Goal: Task Accomplishment & Management: Use online tool/utility

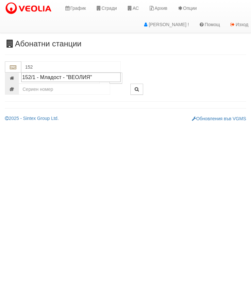
click at [71, 75] on div "152/1 - Младост - "ВЕОЛИЯ"" at bounding box center [70, 78] width 97 height 8
type input "152/1 - Младост - "ВЕОЛИЯ""
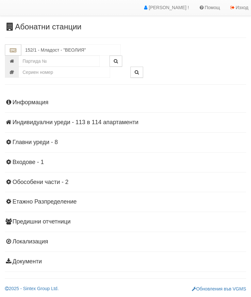
scroll to position [14, 0]
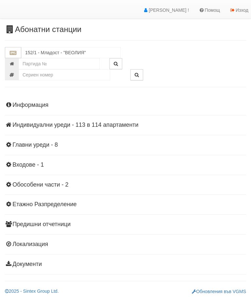
click at [78, 133] on div "Информация Параметри Брой Апартаменти: 114 Ползватели 07/2025 61 % 0 % 205" at bounding box center [125, 184] width 241 height 180
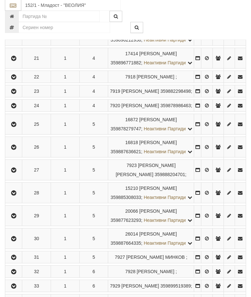
scroll to position [586, 0]
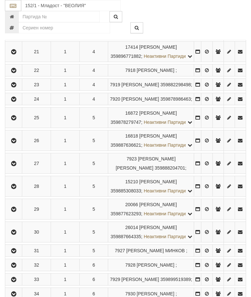
click at [15, 34] on button "button" at bounding box center [13, 29] width 15 height 10
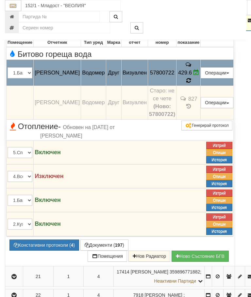
click at [191, 84] on span at bounding box center [188, 80] width 5 height 6
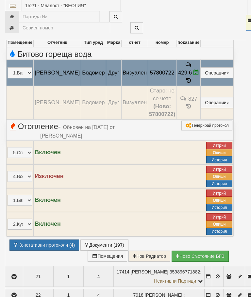
select select "10"
select select "1"
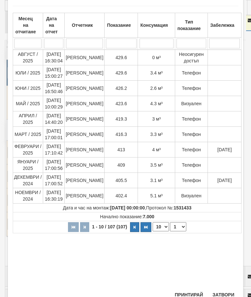
scroll to position [34, 0]
click at [222, 294] on button "Затвори" at bounding box center [224, 295] width 30 height 10
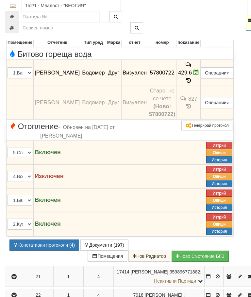
click at [199, 75] on icon at bounding box center [197, 73] width 6 height 6
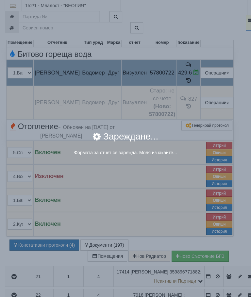
select select "8cc75930-9bfd-e511-80be-8d5a1dced85a"
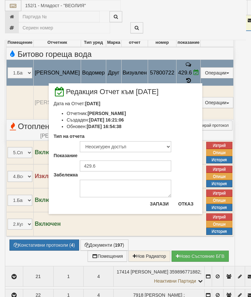
click at [187, 200] on button "Отказ" at bounding box center [185, 204] width 23 height 10
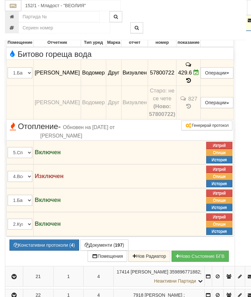
click at [11, 25] on button "button" at bounding box center [14, 20] width 16 height 10
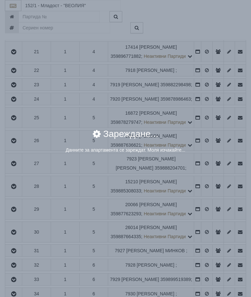
click at [207, 146] on div "Зареждане..." at bounding box center [126, 137] width 226 height 17
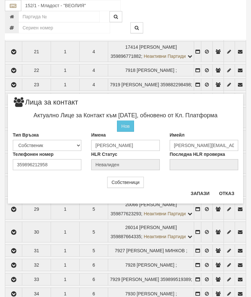
click at [230, 191] on button "Отказ" at bounding box center [226, 193] width 23 height 10
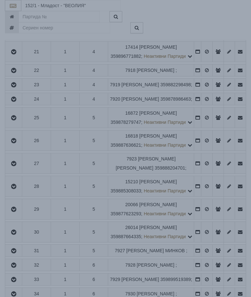
click at [207, 148] on div "Данните за апартамента се зареждат. Моля изчакайте..." at bounding box center [125, 151] width 271 height 8
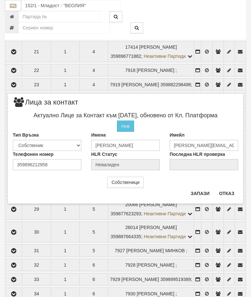
click at [227, 189] on button "Отказ" at bounding box center [226, 193] width 23 height 10
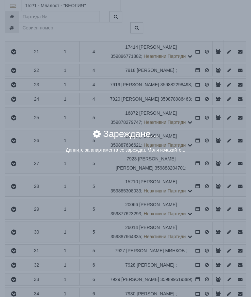
click at [206, 147] on div "Зареждане..." at bounding box center [126, 137] width 226 height 17
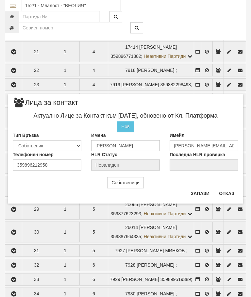
click at [229, 191] on button "Отказ" at bounding box center [226, 193] width 23 height 10
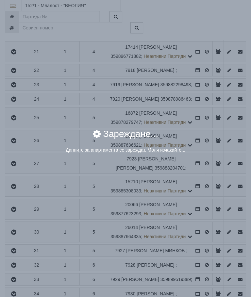
click at [206, 147] on div "Зареждане..." at bounding box center [126, 137] width 226 height 17
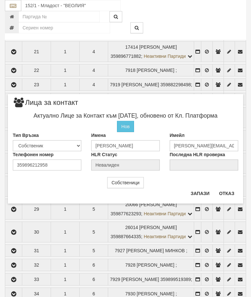
click at [231, 187] on div "Собственици" at bounding box center [125, 182] width 235 height 11
click at [229, 191] on button "Отказ" at bounding box center [226, 193] width 23 height 10
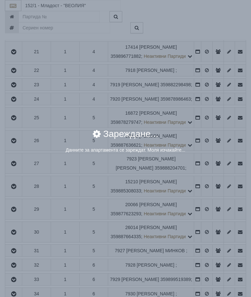
click at [207, 147] on div "Зареждане..." at bounding box center [126, 137] width 226 height 17
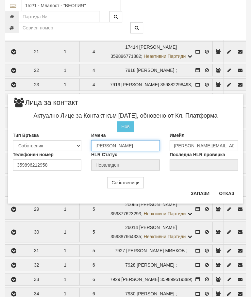
click at [159, 141] on input "ЖИВКО ЖЕЛЯЗКОВ ЖЕЛЕВ" at bounding box center [125, 145] width 69 height 11
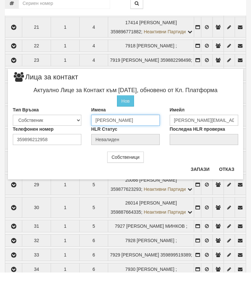
click at [159, 139] on input "ЖИВКО ЖЕЛЯЗКОВ ЖЕЛЕВ" at bounding box center [125, 144] width 69 height 11
type input "Ж"
type input "Ана Желева"
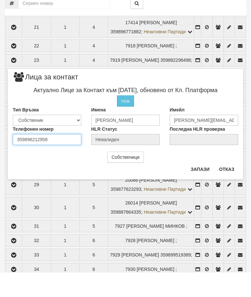
click at [63, 150] on div "Телефонен номер 359896212958" at bounding box center [47, 159] width 78 height 19
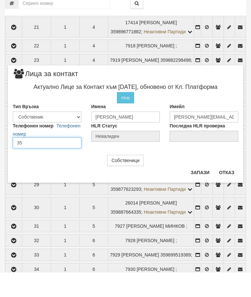
type input "3"
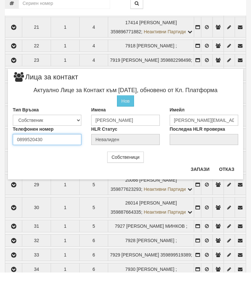
type input "0899520430"
click at [201, 189] on button "Запази" at bounding box center [200, 194] width 27 height 10
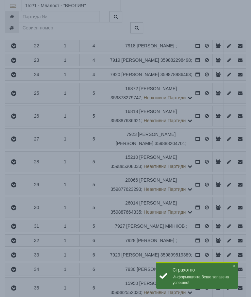
click at [205, 93] on div "× Зареждане... Данните за апартамента се зареждат. Моля изчакайте..." at bounding box center [125, 82] width 245 height 164
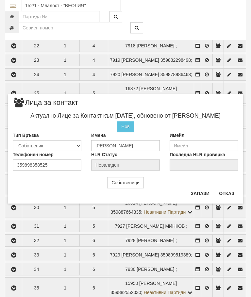
click at [231, 191] on button "Отказ" at bounding box center [226, 193] width 23 height 10
click at [229, 192] on button "Отказ" at bounding box center [226, 193] width 23 height 10
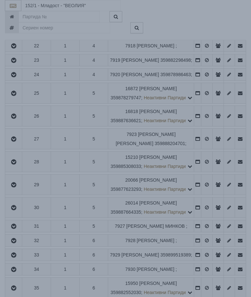
click at [209, 125] on div "× Зареждане... Данните за апартамента се зареждат. Моля изчакайте..." at bounding box center [125, 145] width 282 height 48
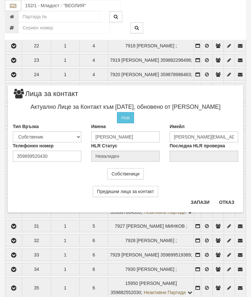
click at [227, 199] on button "Отказ" at bounding box center [226, 202] width 23 height 10
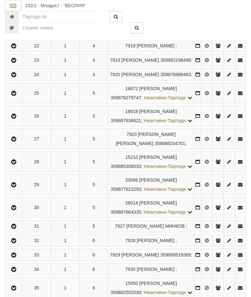
click at [17, 9] on button "button" at bounding box center [13, 4] width 15 height 10
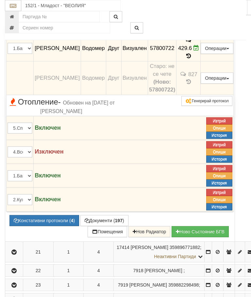
click at [192, 59] on icon at bounding box center [188, 56] width 7 height 6
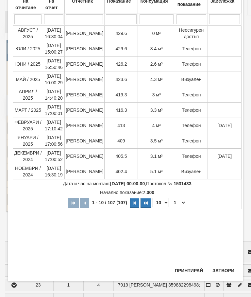
scroll to position [58, 0]
click at [226, 267] on button "Затвори" at bounding box center [224, 270] width 30 height 10
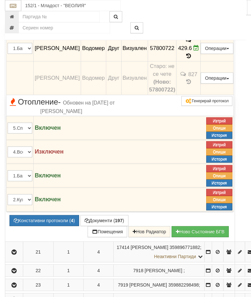
click at [0, 0] on button "Редакция / Протокол" at bounding box center [0, 0] width 0 height 0
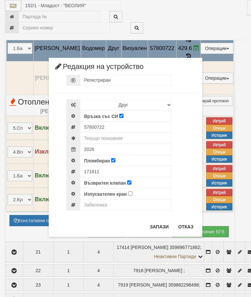
click at [184, 222] on button "Отказ" at bounding box center [185, 227] width 23 height 10
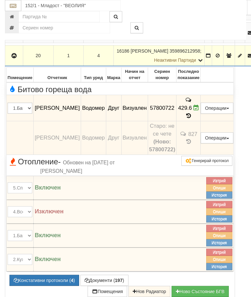
scroll to position [552, 0]
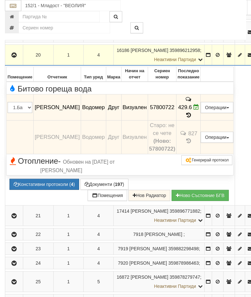
click at [12, 58] on icon "button" at bounding box center [14, 55] width 8 height 5
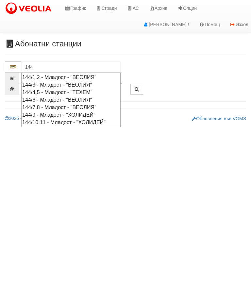
click at [62, 104] on div "144/7,8 - Младост - "ВЕОЛИЯ"" at bounding box center [70, 108] width 97 height 8
type input "144/7,8 - Младост - "ВЕОЛИЯ""
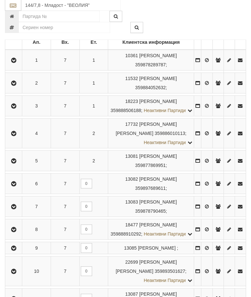
scroll to position [135, 0]
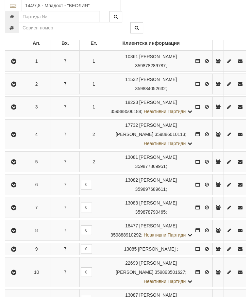
click at [15, 233] on icon "button" at bounding box center [14, 230] width 8 height 5
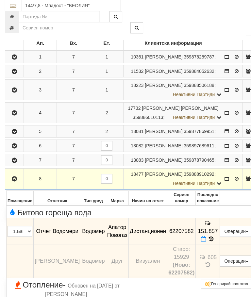
click at [206, 242] on icon at bounding box center [203, 239] width 5 height 6
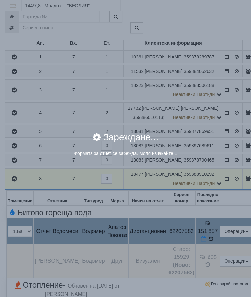
select select "8ac75930-9bfd-e511-80be-8d5a1dced85a"
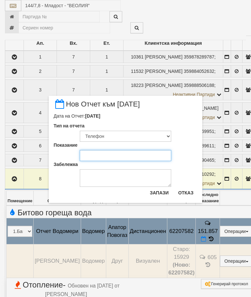
click at [101, 151] on input "Показание" at bounding box center [126, 155] width 92 height 11
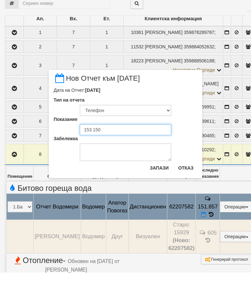
type input "153.150"
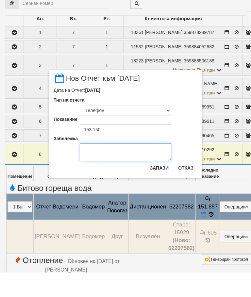
click at [100, 168] on textarea "Забележка" at bounding box center [126, 177] width 92 height 18
type textarea "[DATE]"
click at [159, 187] on button "Запази" at bounding box center [159, 192] width 27 height 10
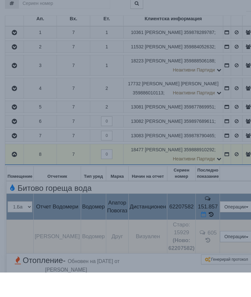
scroll to position [160, 0]
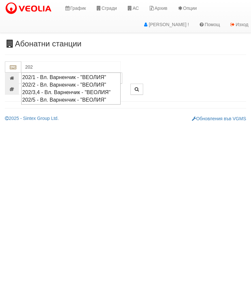
click at [80, 104] on div "202/5 - Вл. Варненчик - "ВЕОЛИЯ"" at bounding box center [70, 100] width 97 height 8
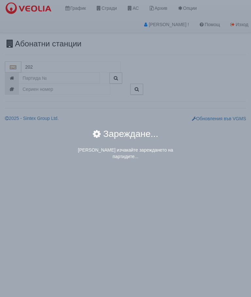
type input "202/5 - Вл. Варненчик - "ВЕОЛИЯ""
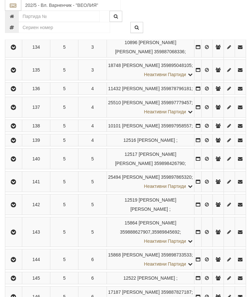
scroll to position [349, 0]
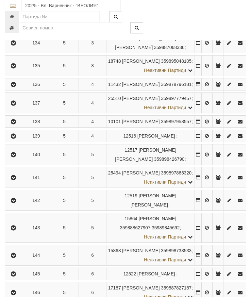
click at [15, 139] on icon "button" at bounding box center [13, 136] width 8 height 5
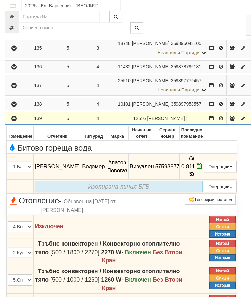
click at [202, 169] on icon at bounding box center [200, 166] width 6 height 6
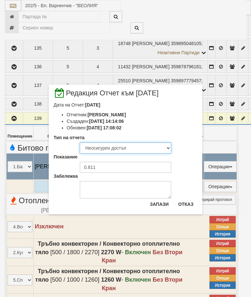
click at [97, 144] on select "Визуален Телефон Бележка Неосигурен достъп Самоотчет Служебно Дистанционен" at bounding box center [126, 148] width 92 height 11
select select "8ac75930-9bfd-e511-80be-8d5a1dced85a"
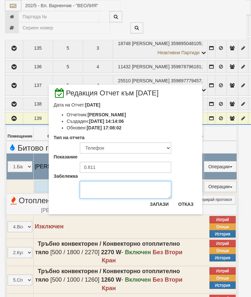
click at [95, 192] on textarea "Забележка" at bounding box center [126, 190] width 92 height 18
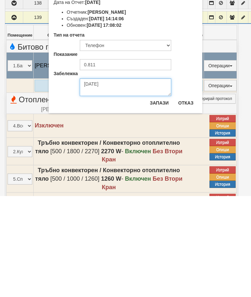
type textarea "[DATE]"
click at [159, 199] on button "Запази" at bounding box center [159, 204] width 27 height 10
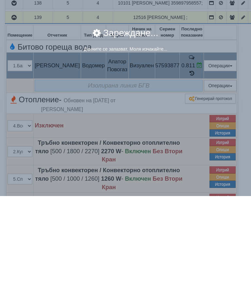
scroll to position [450, 0]
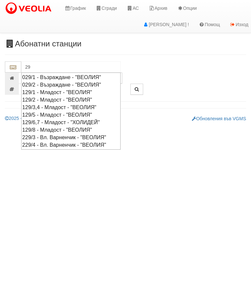
type input "2"
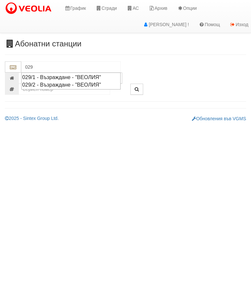
click at [95, 86] on div "029/2 - Възраждане - "ВЕОЛИЯ"" at bounding box center [70, 85] width 97 height 8
type input "029/2 - Възраждане - "ВЕОЛИЯ""
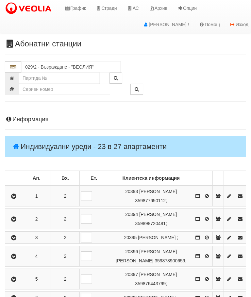
click at [16, 221] on icon "button" at bounding box center [14, 219] width 8 height 5
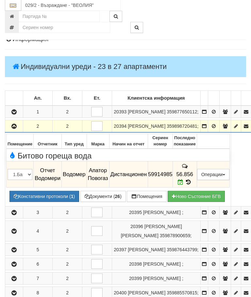
scroll to position [80, 0]
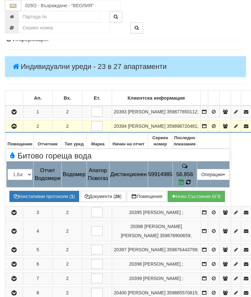
click at [191, 185] on icon at bounding box center [188, 182] width 5 height 6
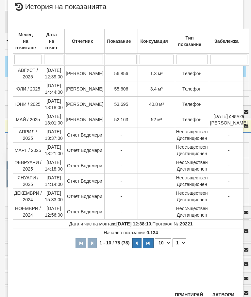
scroll to position [313, 0]
click at [224, 297] on button "Затвори" at bounding box center [224, 295] width 30 height 10
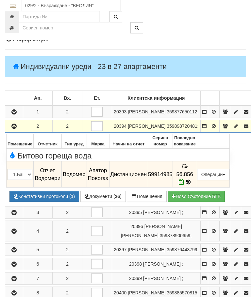
click at [12, 131] on button "button" at bounding box center [14, 126] width 16 height 10
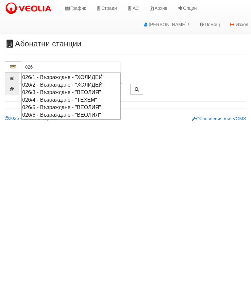
click at [88, 113] on div "026/6 - Възраждане - "ВЕОЛИЯ"" at bounding box center [70, 115] width 97 height 8
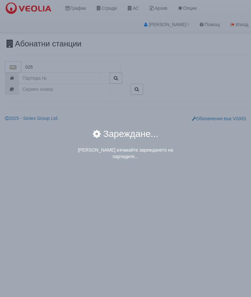
type input "026/6 - Възраждане - "ВЕОЛИЯ""
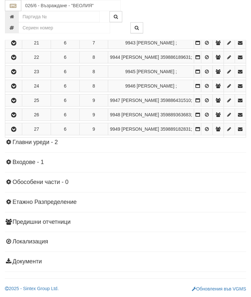
scroll to position [494, 0]
click at [14, 60] on icon "button" at bounding box center [14, 57] width 8 height 5
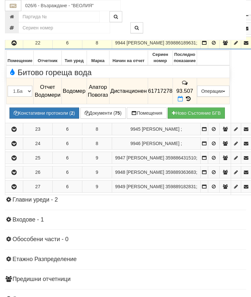
click at [183, 96] on icon at bounding box center [180, 99] width 5 height 6
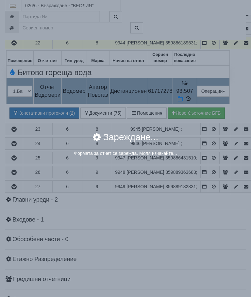
select select "8ac75930-9bfd-e511-80be-8d5a1dced85a"
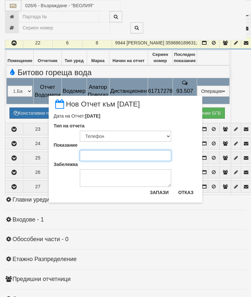
click at [96, 154] on input "Показание" at bounding box center [126, 155] width 92 height 11
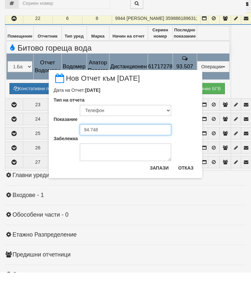
type input "94.748"
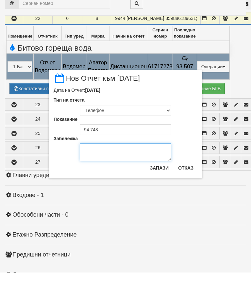
click at [95, 168] on textarea "Забележка" at bounding box center [126, 177] width 92 height 18
type textarea "[DATE]"
click at [161, 187] on button "Запази" at bounding box center [159, 192] width 27 height 10
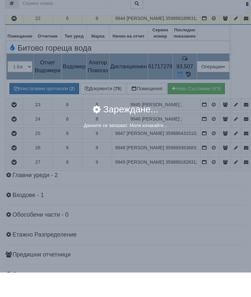
scroll to position [518, 0]
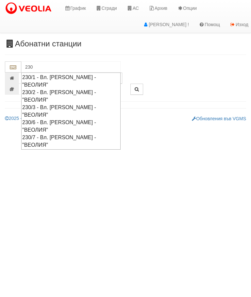
click at [63, 89] on div "230/2 - Вл. [PERSON_NAME] - "ВЕОЛИЯ"" at bounding box center [70, 96] width 97 height 15
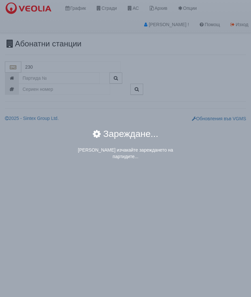
type input "230/2 - Вл. [PERSON_NAME] - "ВЕОЛИЯ""
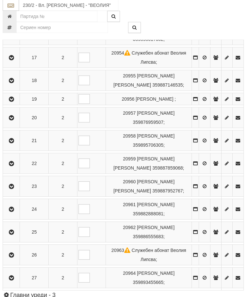
scroll to position [496, 2]
click at [9, 212] on icon "button" at bounding box center [12, 210] width 8 height 5
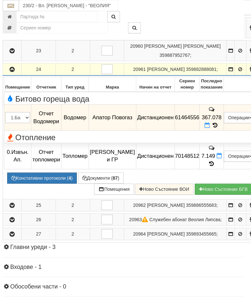
click at [210, 128] on icon at bounding box center [207, 126] width 5 height 6
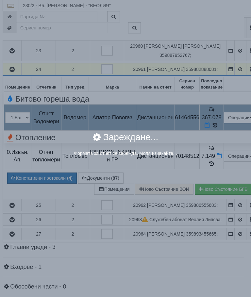
select select "8ac75930-9bfd-e511-80be-8d5a1dced85a"
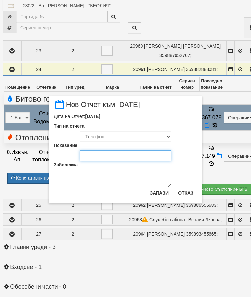
click at [91, 157] on input "Показание" at bounding box center [126, 155] width 92 height 11
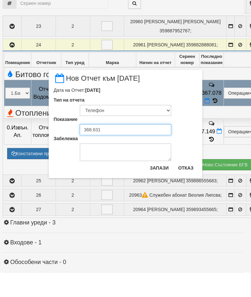
type input "368.631"
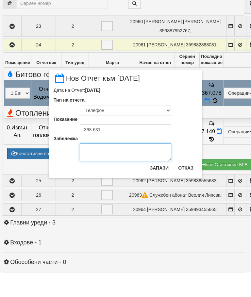
click at [99, 168] on textarea "Забележка" at bounding box center [126, 177] width 92 height 18
type textarea "04.09.2025"
click at [161, 187] on button "Запази" at bounding box center [159, 192] width 27 height 10
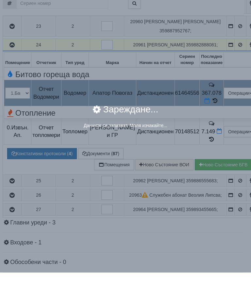
scroll to position [520, 2]
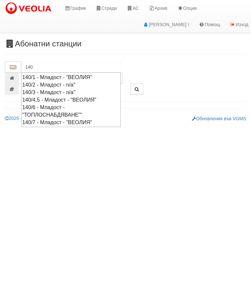
click at [91, 119] on div "140/7 - Младост - "ВЕОЛИЯ"" at bounding box center [70, 123] width 97 height 8
type input "140/7 - Младост - "ВЕОЛИЯ""
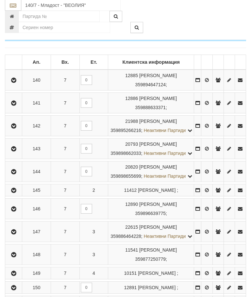
click at [17, 235] on icon "button" at bounding box center [14, 232] width 8 height 5
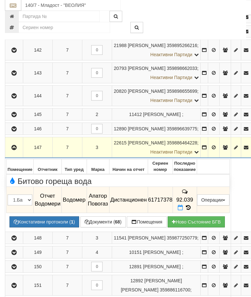
scroll to position [175, 0]
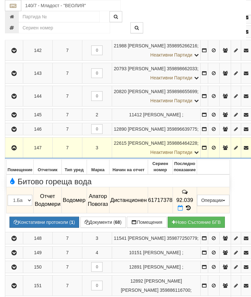
click at [13, 159] on td at bounding box center [14, 148] width 18 height 21
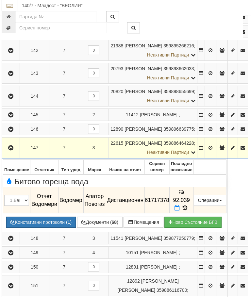
scroll to position [165, 48]
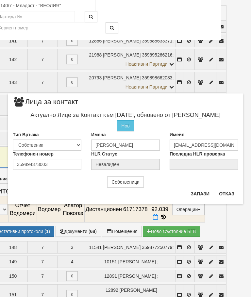
click at [231, 190] on button "Отказ" at bounding box center [226, 194] width 23 height 10
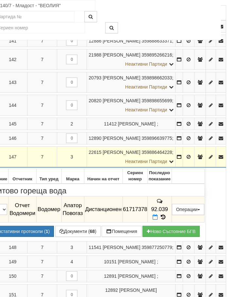
scroll to position [165, 0]
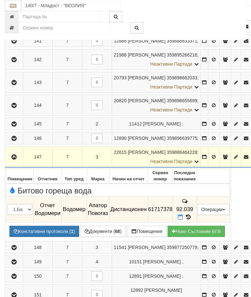
click at [99, 237] on button "Документи ( 68 )" at bounding box center [102, 231] width 45 height 11
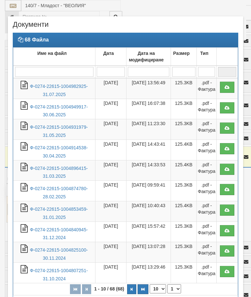
select select "10"
select select "1"
click at [64, 88] on link "Ф-0274-22615-1004982925-31.07.2025" at bounding box center [59, 90] width 58 height 13
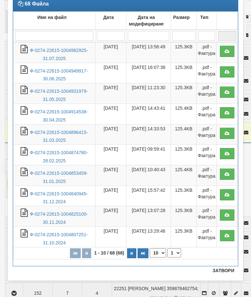
scroll to position [36, 0]
click at [223, 268] on button "Затвори" at bounding box center [224, 270] width 30 height 10
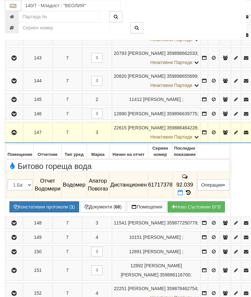
click at [12, 135] on icon "button" at bounding box center [14, 132] width 8 height 5
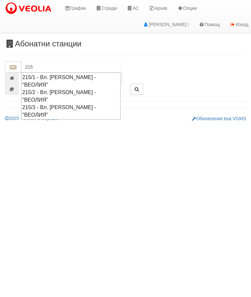
click at [69, 89] on div "215/2 - Вл. Варненчик - "ВЕОЛИЯ"" at bounding box center [70, 96] width 97 height 15
type input "215/2 - Вл. Варненчик - "ВЕОЛИЯ""
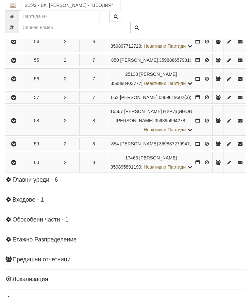
scroll to position [498, 0]
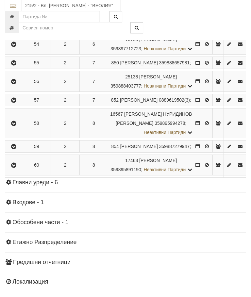
click at [14, 84] on icon "button" at bounding box center [14, 81] width 8 height 5
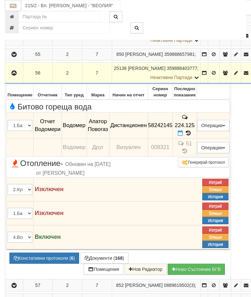
click at [183, 136] on icon at bounding box center [180, 133] width 5 height 6
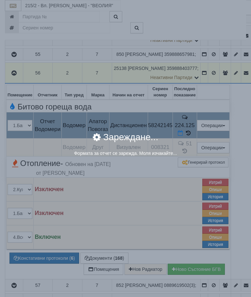
select select "8ac75930-9bfd-e511-80be-8d5a1dced85a"
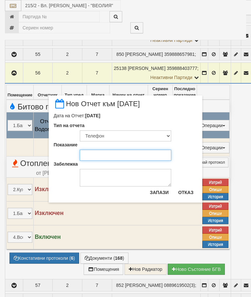
click at [96, 156] on input "Показание" at bounding box center [126, 155] width 92 height 11
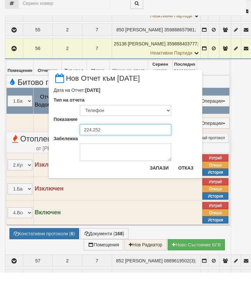
type input "224.252"
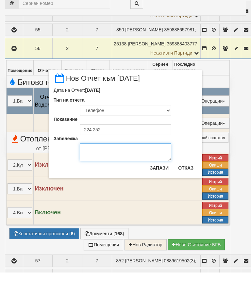
click at [102, 168] on textarea "Забележка" at bounding box center [126, 177] width 92 height 18
type textarea "04.09.2025"
click at [156, 187] on button "Запази" at bounding box center [159, 192] width 27 height 10
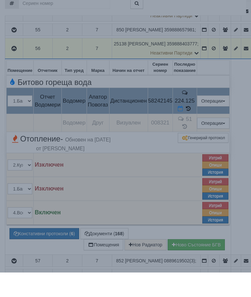
scroll to position [523, 0]
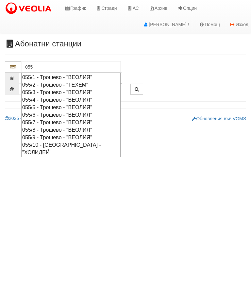
click at [57, 120] on div "055/7 - Трошево - "ВЕОЛИЯ"" at bounding box center [70, 123] width 97 height 8
type input "055/7 - Трошево - "ВЕОЛИЯ""
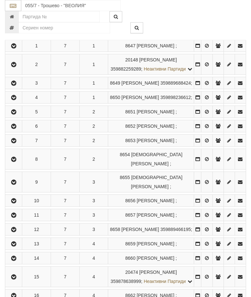
scroll to position [145, 0]
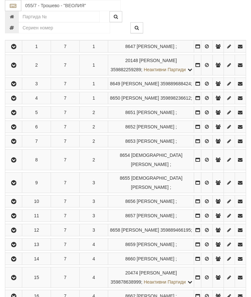
click at [15, 204] on icon "button" at bounding box center [14, 201] width 8 height 5
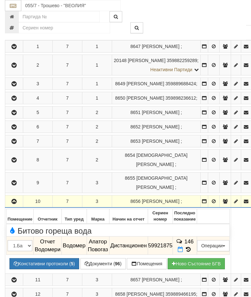
click at [183, 247] on icon at bounding box center [180, 250] width 5 height 6
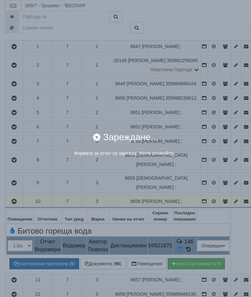
select select "8ac75930-9bfd-e511-80be-8d5a1dced85a"
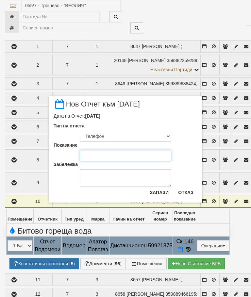
click at [95, 153] on input "Показание" at bounding box center [126, 155] width 92 height 11
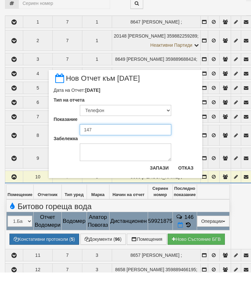
type input "147"
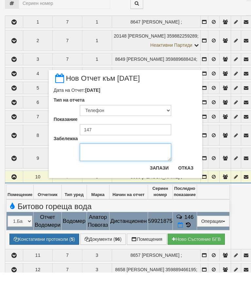
click at [99, 168] on textarea "Забележка" at bounding box center [126, 177] width 92 height 18
type textarea "[DATE]"
click at [163, 187] on button "Запази" at bounding box center [159, 192] width 27 height 10
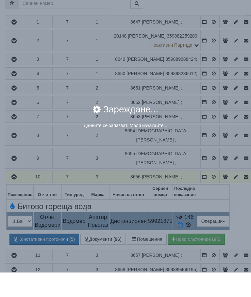
scroll to position [170, 0]
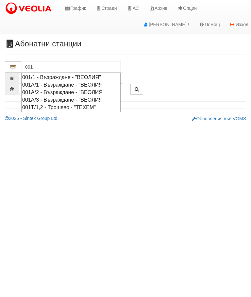
click at [60, 84] on div "001А/1 - Възраждане - "ВЕОЛИЯ"" at bounding box center [70, 85] width 97 height 8
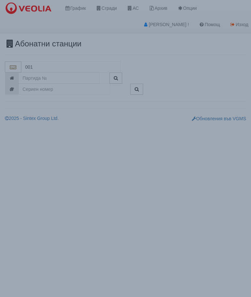
type input "001А/1 - Възраждане - "ВЕОЛИЯ""
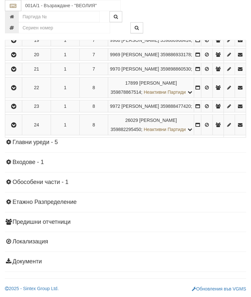
scroll to position [588, 0]
click at [16, 127] on icon "button" at bounding box center [14, 125] width 8 height 5
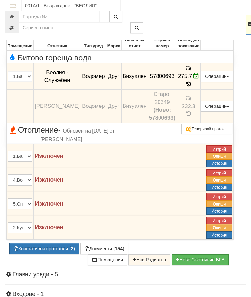
click at [199, 79] on icon at bounding box center [197, 76] width 6 height 6
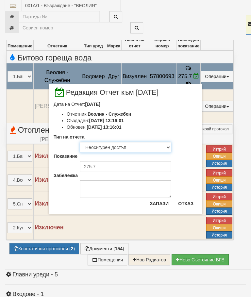
click at [122, 147] on select "Визуален Телефон Бележка Неосигурен достъп Самоотчет Служебно Дистанционен" at bounding box center [126, 147] width 92 height 11
select select "8ac75930-9bfd-e511-80be-8d5a1dced85a"
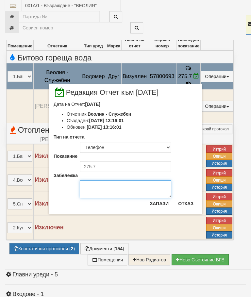
click at [103, 191] on textarea "Забележка" at bounding box center [126, 189] width 92 height 18
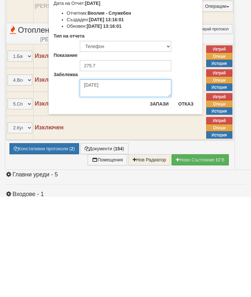
type textarea "[DATE]"
click at [160, 199] on button "Запази" at bounding box center [159, 204] width 27 height 10
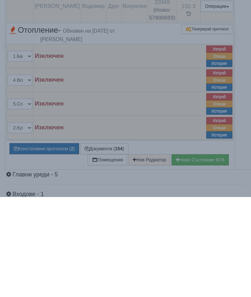
scroll to position [688, 0]
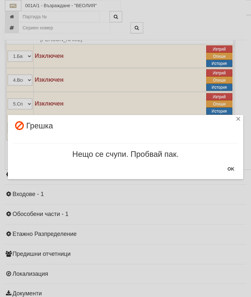
click at [232, 168] on button "OK" at bounding box center [231, 169] width 15 height 10
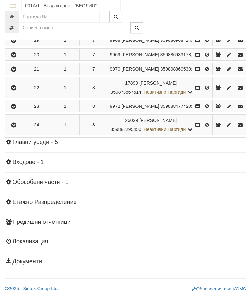
scroll to position [605, 0]
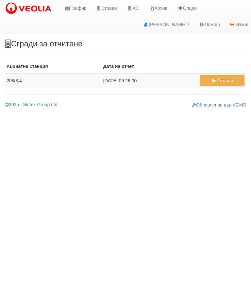
click at [220, 79] on button "Отвори" at bounding box center [222, 80] width 45 height 11
click at [132, 7] on icon at bounding box center [130, 8] width 6 height 5
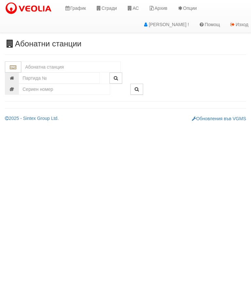
click at [57, 64] on input "text" at bounding box center [70, 66] width 99 height 11
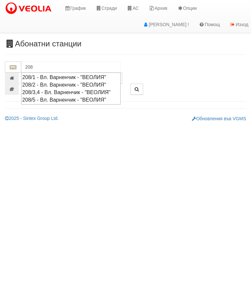
click at [71, 89] on div "208/3,4 - Вл. Варненчик - "ВЕОЛИЯ"" at bounding box center [70, 93] width 97 height 8
type input "208/3,4 - Вл. Варненчик - "ВЕОЛИЯ""
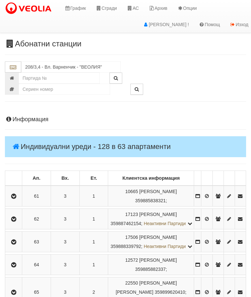
click at [12, 267] on icon "button" at bounding box center [14, 265] width 8 height 5
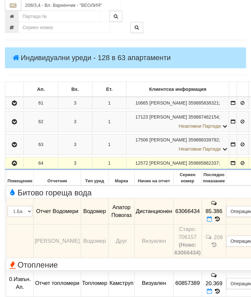
scroll to position [89, 0]
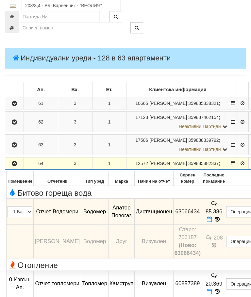
click at [212, 222] on icon at bounding box center [209, 220] width 5 height 6
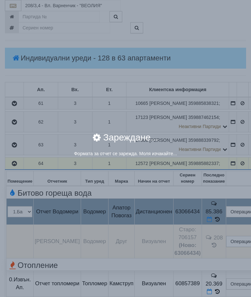
select select "8ac75930-9bfd-e511-80be-8d5a1dced85a"
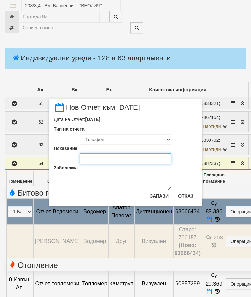
click at [100, 158] on input "Показание" at bounding box center [126, 158] width 92 height 11
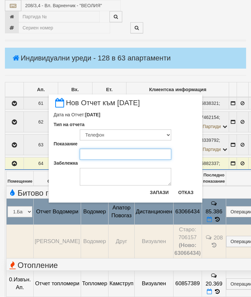
scroll to position [88, 0]
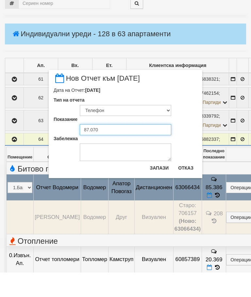
type input "87.070"
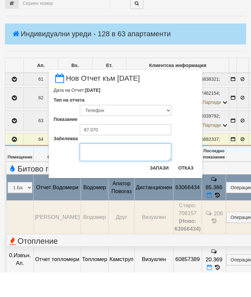
click at [94, 168] on textarea "Забележка" at bounding box center [126, 177] width 92 height 18
type textarea "[DATE]"
click at [160, 187] on button "Запази" at bounding box center [159, 192] width 27 height 10
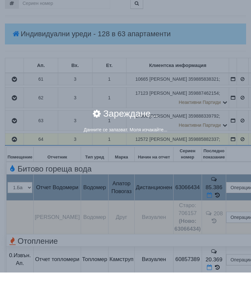
scroll to position [113, 0]
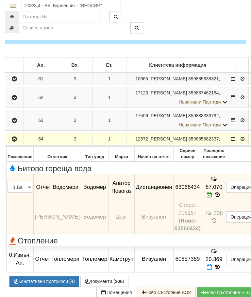
click at [14, 142] on icon "button" at bounding box center [14, 139] width 8 height 5
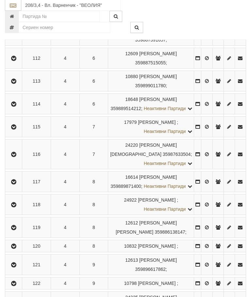
scroll to position [1298, 0]
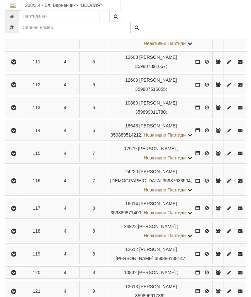
click at [15, 37] on icon "button" at bounding box center [14, 35] width 8 height 5
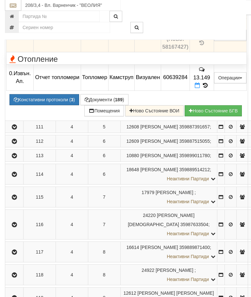
scroll to position [1169, 0]
click at [204, 16] on icon at bounding box center [201, 13] width 5 height 6
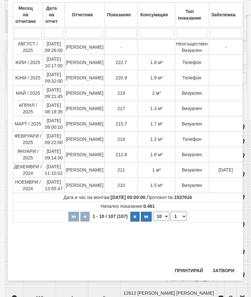
scroll to position [304, 0]
click at [224, 266] on button "Затвори" at bounding box center [224, 270] width 30 height 10
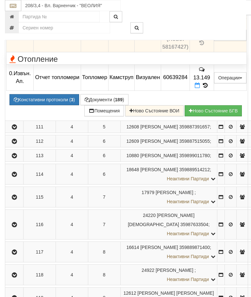
click at [212, 8] on span at bounding box center [209, 5] width 5 height 6
click at [212, 8] on icon at bounding box center [209, 5] width 5 height 6
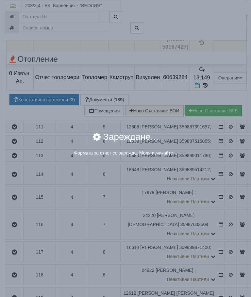
select select "8ac75930-9bfd-e511-80be-8d5a1dced85a"
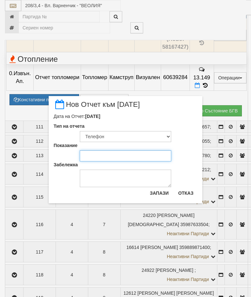
click at [94, 154] on input "Показание" at bounding box center [126, 155] width 92 height 11
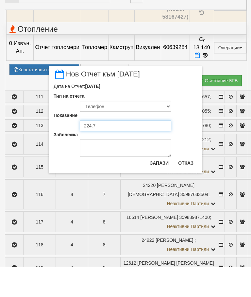
type input "224.7"
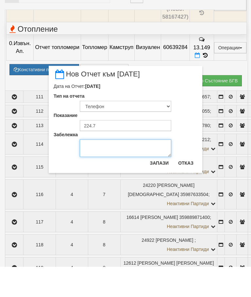
click at [108, 170] on textarea "Забележка" at bounding box center [126, 179] width 92 height 18
type textarea "[DATE]"
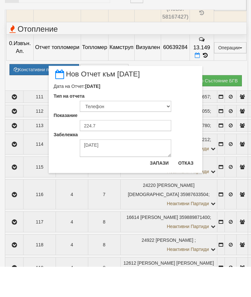
click at [159, 188] on button "Запази" at bounding box center [159, 193] width 27 height 10
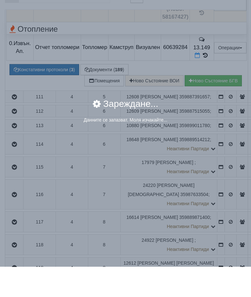
scroll to position [1199, 0]
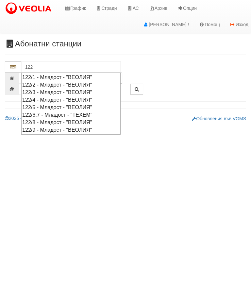
click at [66, 120] on div "122/8 - Младост - "ВЕОЛИЯ"" at bounding box center [70, 123] width 97 height 8
type input "122/8 - Младост - "ВЕОЛИЯ""
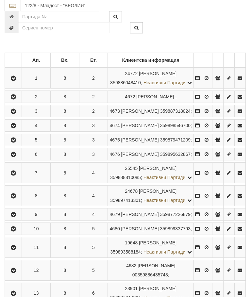
scroll to position [118, 0]
click at [15, 128] on icon "button" at bounding box center [13, 126] width 8 height 5
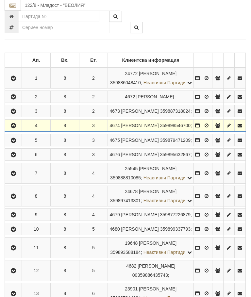
scroll to position [118, 0]
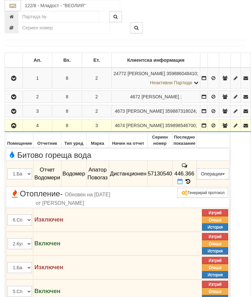
click at [183, 184] on icon at bounding box center [179, 182] width 5 height 6
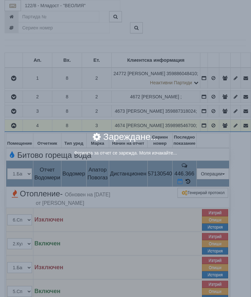
select select "8ac75930-9bfd-e511-80be-8d5a1dced85a"
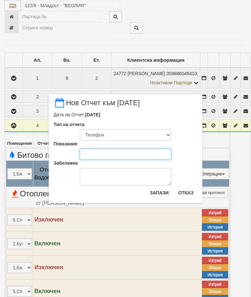
click at [93, 154] on input "Показание" at bounding box center [126, 154] width 92 height 11
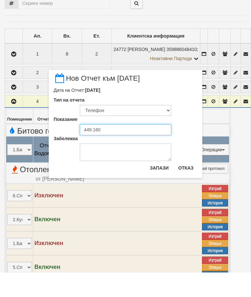
type input "449.160"
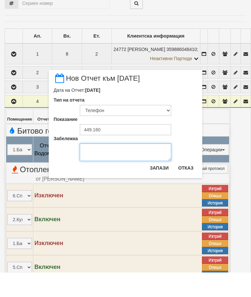
click at [95, 168] on textarea "Забележка" at bounding box center [126, 177] width 92 height 18
type textarea "[DATE]"
click at [159, 187] on button "Запази" at bounding box center [159, 192] width 27 height 10
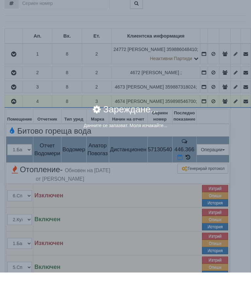
scroll to position [143, 0]
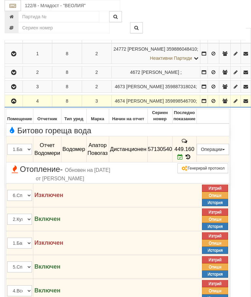
click at [13, 104] on icon "button" at bounding box center [14, 101] width 8 height 5
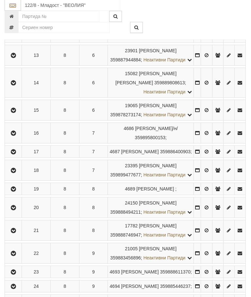
click at [14, 113] on icon "button" at bounding box center [13, 111] width 8 height 5
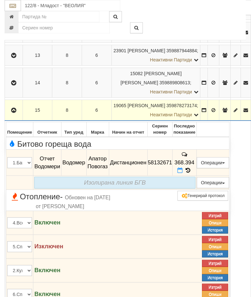
click at [183, 173] on icon at bounding box center [179, 171] width 5 height 6
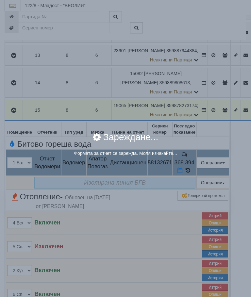
select select "8ac75930-9bfd-e511-80be-8d5a1dced85a"
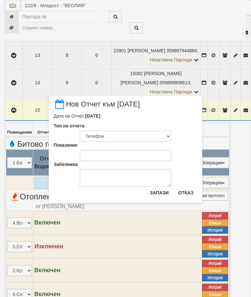
click at [190, 192] on button "Отказ" at bounding box center [185, 193] width 23 height 10
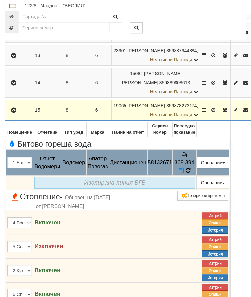
click at [191, 174] on icon at bounding box center [188, 170] width 6 height 6
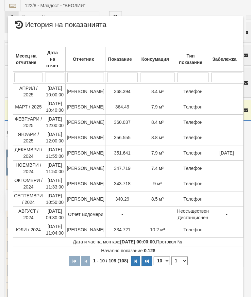
select select "10"
select select "1"
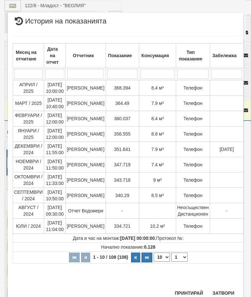
scroll to position [593, 0]
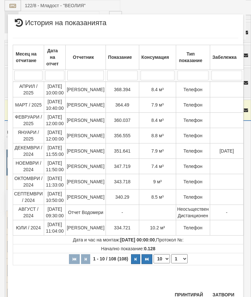
click at [223, 294] on button "Затвори" at bounding box center [224, 295] width 30 height 10
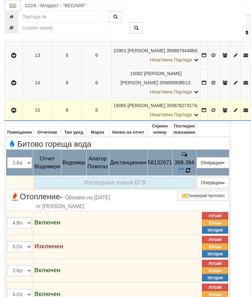
click at [192, 174] on icon at bounding box center [187, 170] width 7 height 7
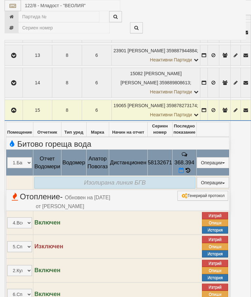
select select "10"
select select "1"
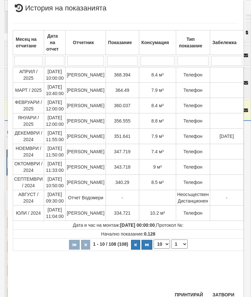
scroll to position [350, 0]
click at [225, 294] on button "Затвори" at bounding box center [224, 295] width 30 height 10
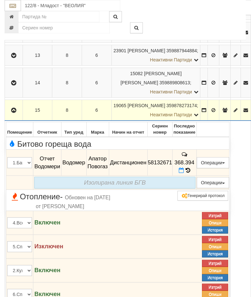
click at [184, 173] on icon at bounding box center [181, 171] width 5 height 6
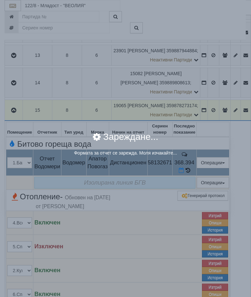
select select "8ac75930-9bfd-e511-80be-8d5a1dced85a"
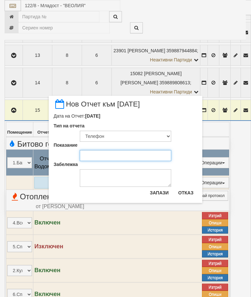
click at [101, 153] on input "Показание" at bounding box center [126, 155] width 92 height 11
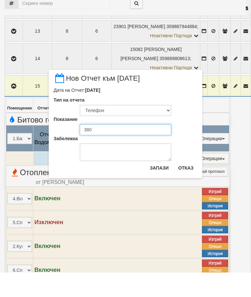
type input "380"
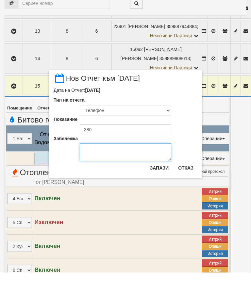
click at [99, 168] on textarea "Забележка" at bounding box center [126, 177] width 92 height 18
type textarea "[DATE]"
click at [161, 187] on button "Запази" at bounding box center [159, 192] width 27 height 10
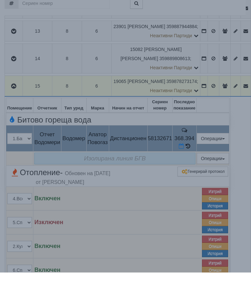
scroll to position [380, 0]
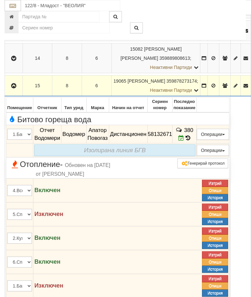
click at [15, 88] on icon "button" at bounding box center [14, 86] width 8 height 5
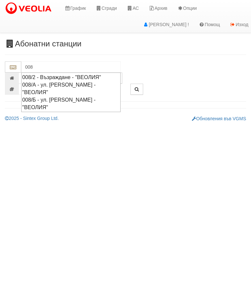
click at [69, 98] on div "008/Б - ул. [PERSON_NAME] - "ВЕОЛИЯ"" at bounding box center [70, 103] width 97 height 15
type input "008/Б - ул. [PERSON_NAME] - "ВЕОЛИЯ""
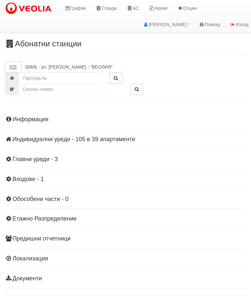
click at [85, 135] on div "Информация Параметри Брой Апартаменти: 39 Ползватели 07/2025 62 % 0 % 23" at bounding box center [125, 198] width 241 height 180
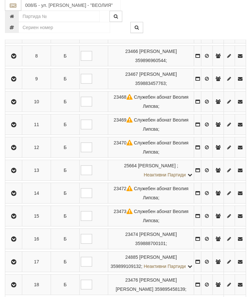
scroll to position [326, 0]
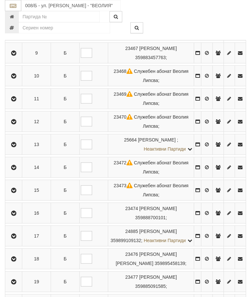
click at [14, 239] on icon "button" at bounding box center [14, 236] width 8 height 5
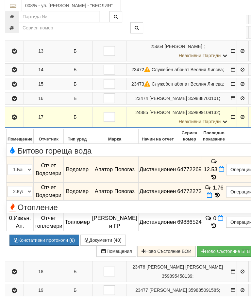
click at [219, 172] on icon at bounding box center [221, 169] width 5 height 6
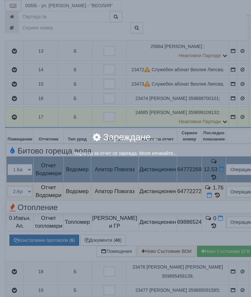
select select "8ac75930-9bfd-e511-80be-8d5a1dced85a"
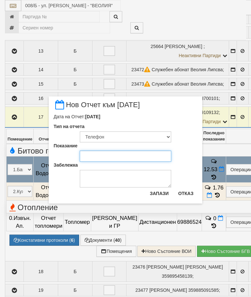
click at [105, 157] on input "Показание" at bounding box center [126, 156] width 92 height 11
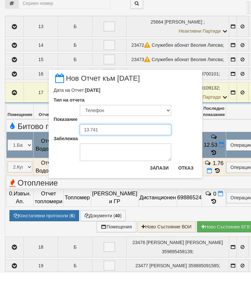
type input "13.741"
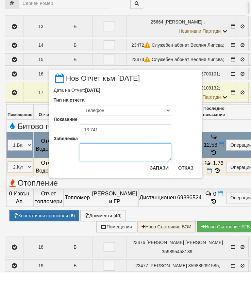
click at [105, 168] on textarea "Забележка" at bounding box center [126, 177] width 92 height 18
type textarea "[DATE]"
click at [161, 187] on button "Запази" at bounding box center [159, 192] width 27 height 10
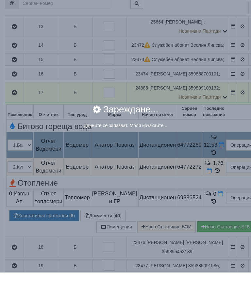
scroll to position [351, 0]
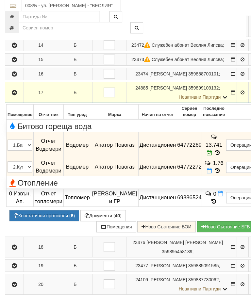
click at [212, 174] on icon at bounding box center [209, 171] width 5 height 6
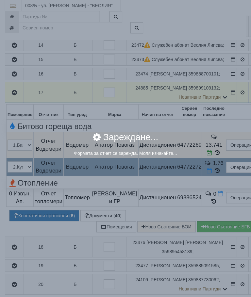
select select "8ac75930-9bfd-e511-80be-8d5a1dced85a"
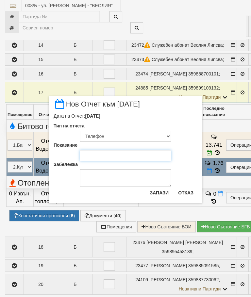
click at [96, 157] on input "Показание" at bounding box center [126, 155] width 92 height 11
type input "1.808"
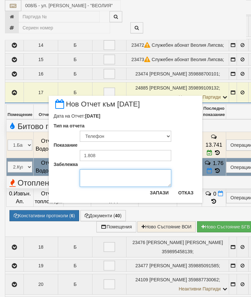
click at [100, 177] on textarea "Забележка" at bounding box center [126, 178] width 92 height 18
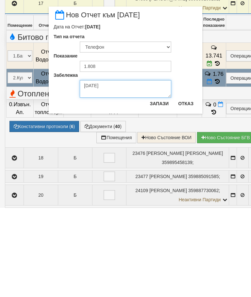
type textarea "[DATE]"
